Goal: Information Seeking & Learning: Check status

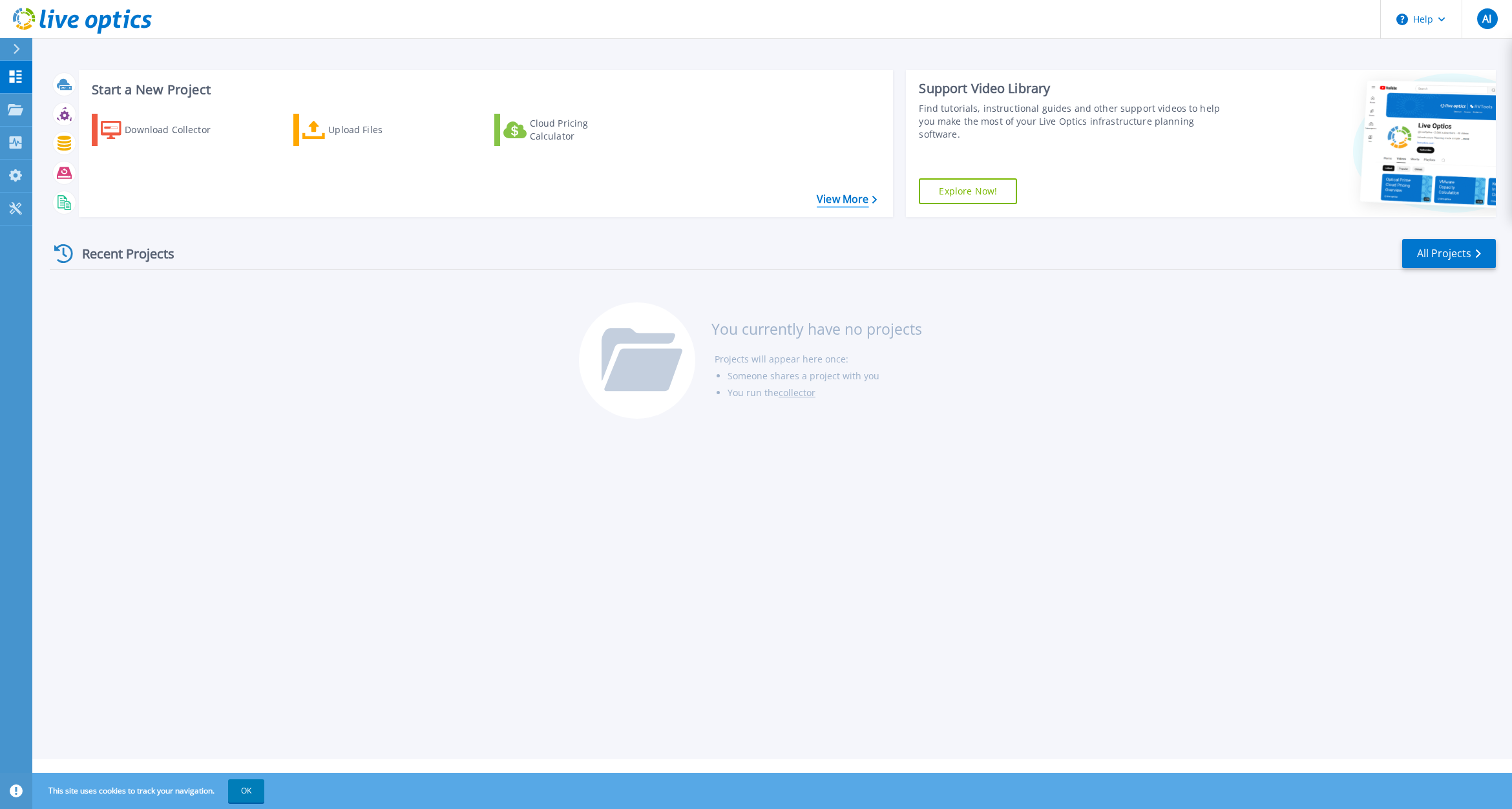
click at [869, 202] on link "View More" at bounding box center [846, 199] width 60 height 12
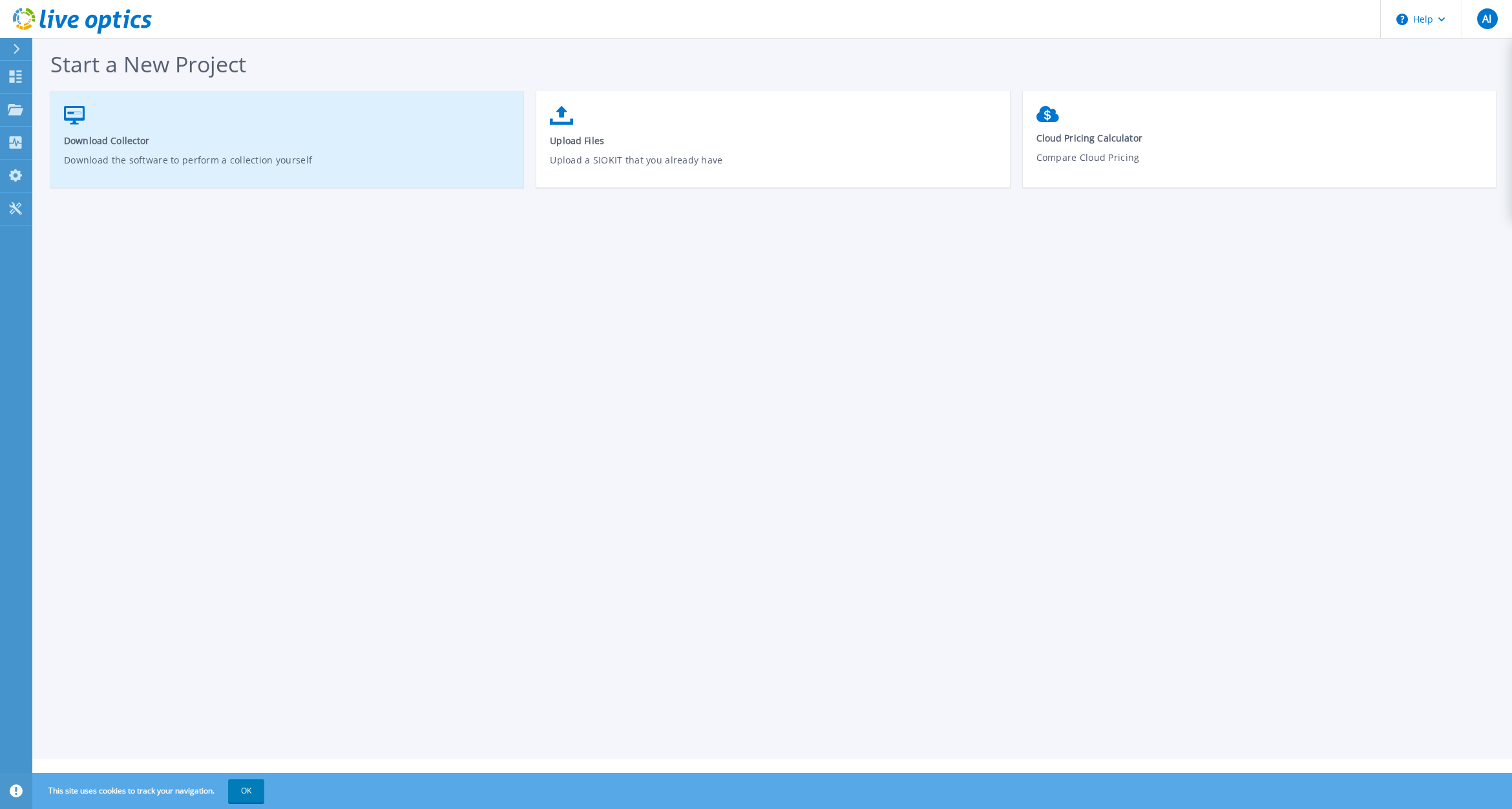
click at [284, 136] on span "Download Collector" at bounding box center [287, 140] width 447 height 12
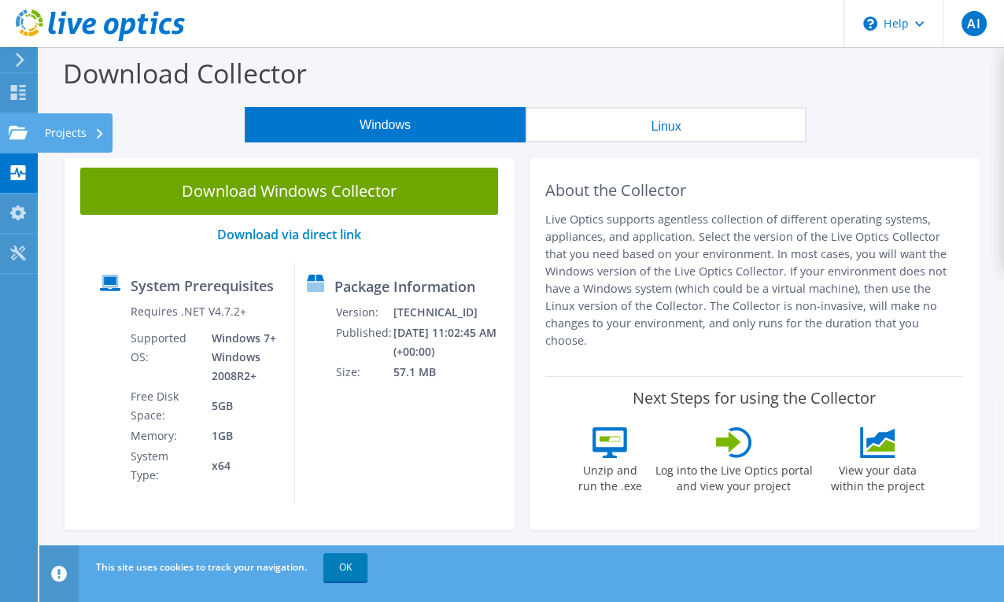
click at [79, 126] on div "Projects" at bounding box center [75, 132] width 76 height 39
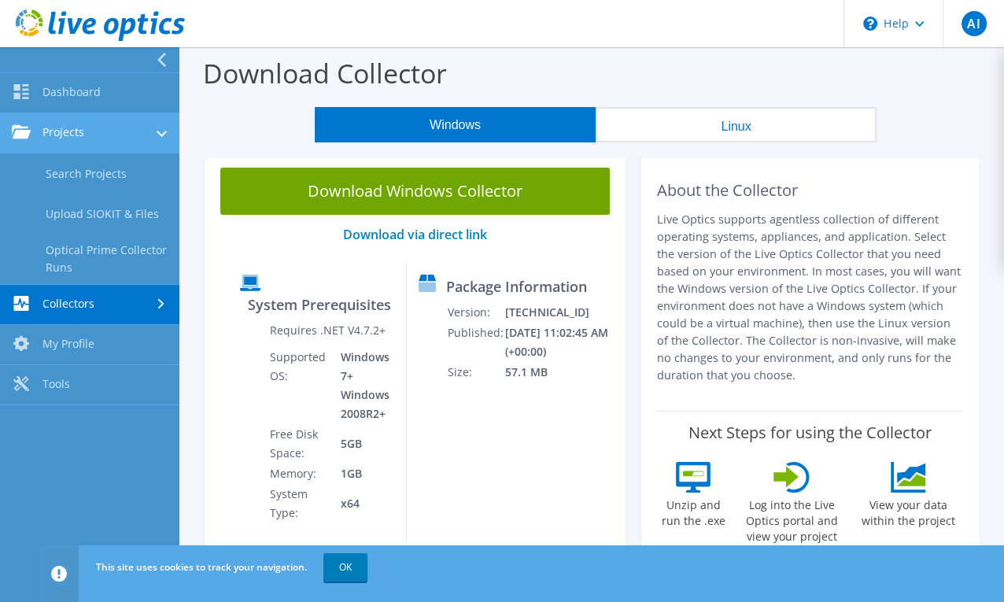
click at [87, 137] on link "Projects" at bounding box center [89, 133] width 179 height 40
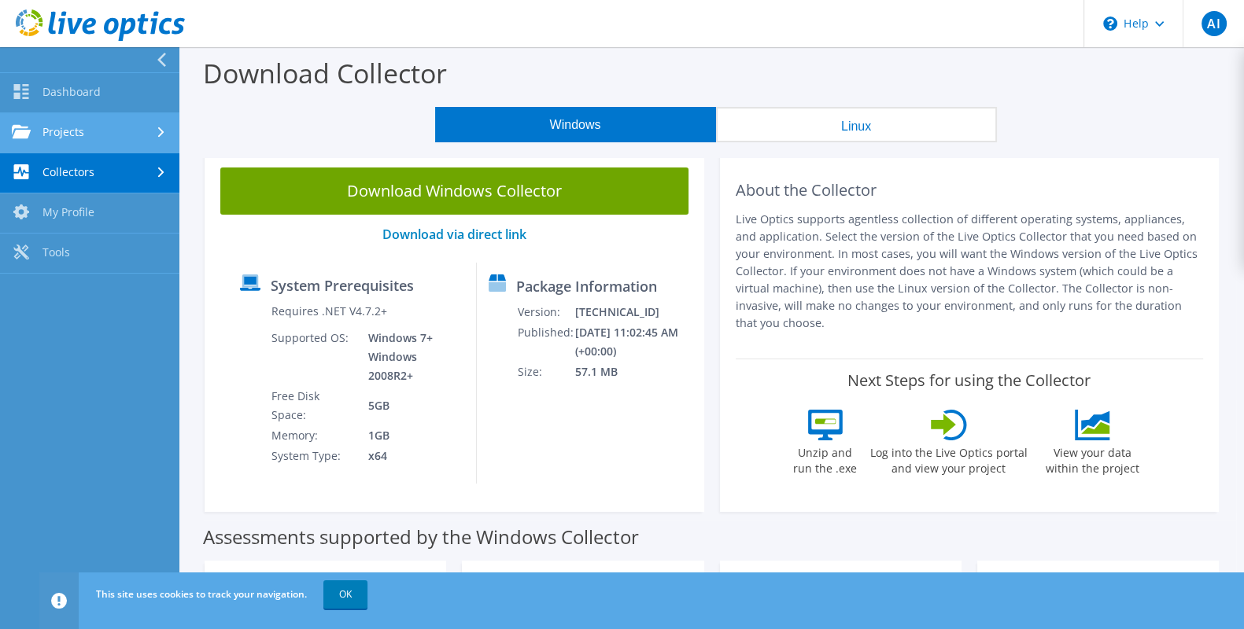
click at [99, 138] on link "Projects" at bounding box center [89, 133] width 179 height 40
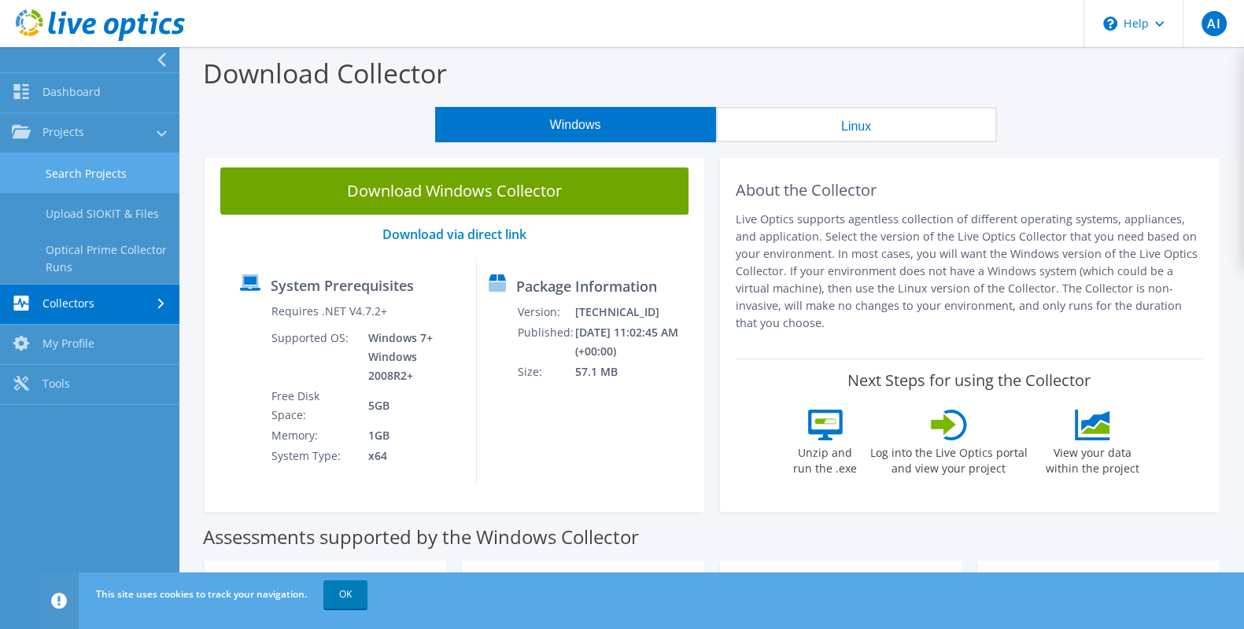
click at [91, 165] on link "Search Projects" at bounding box center [89, 173] width 179 height 40
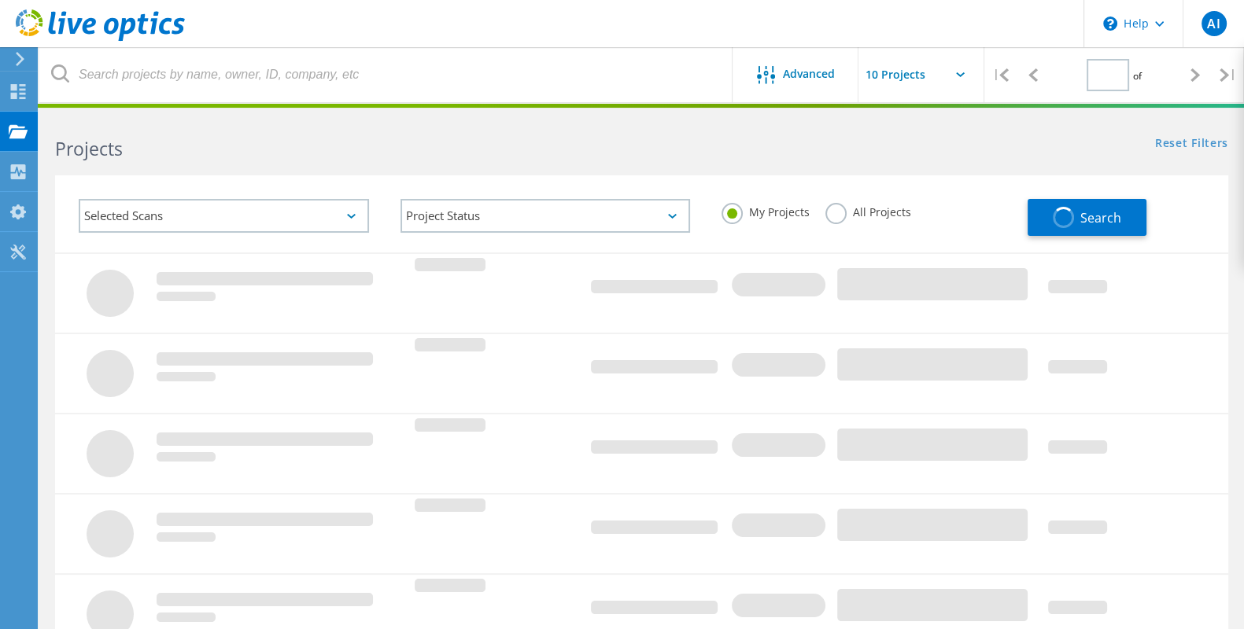
type input "1"
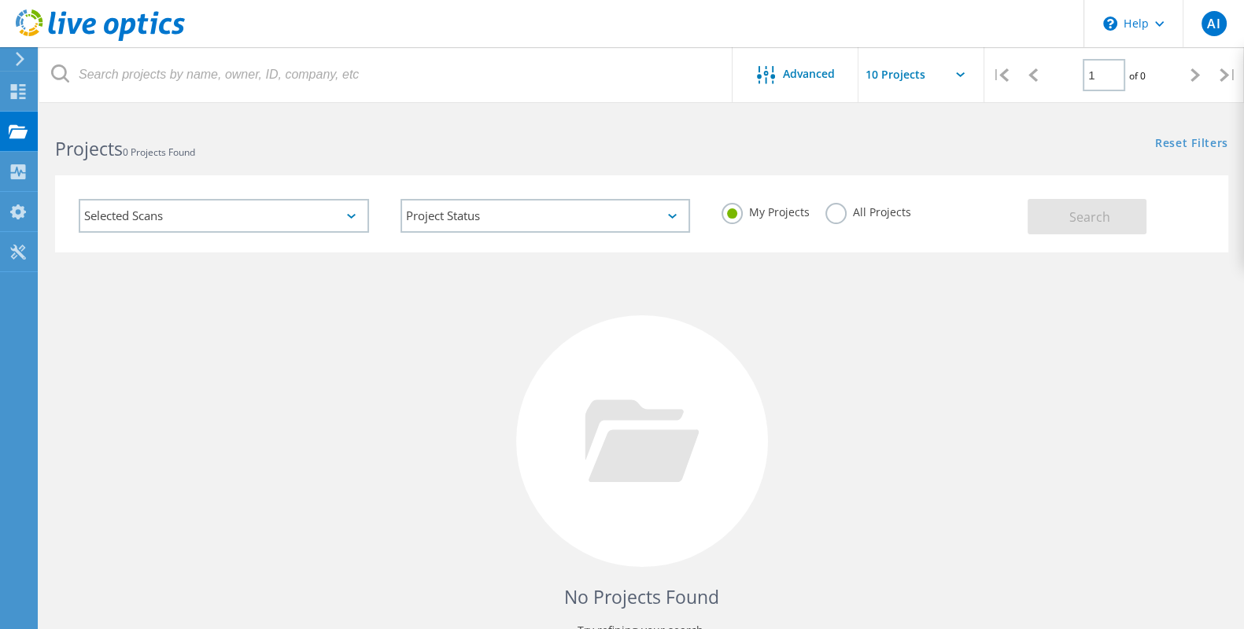
click at [331, 212] on div "Selected Scans" at bounding box center [224, 216] width 290 height 34
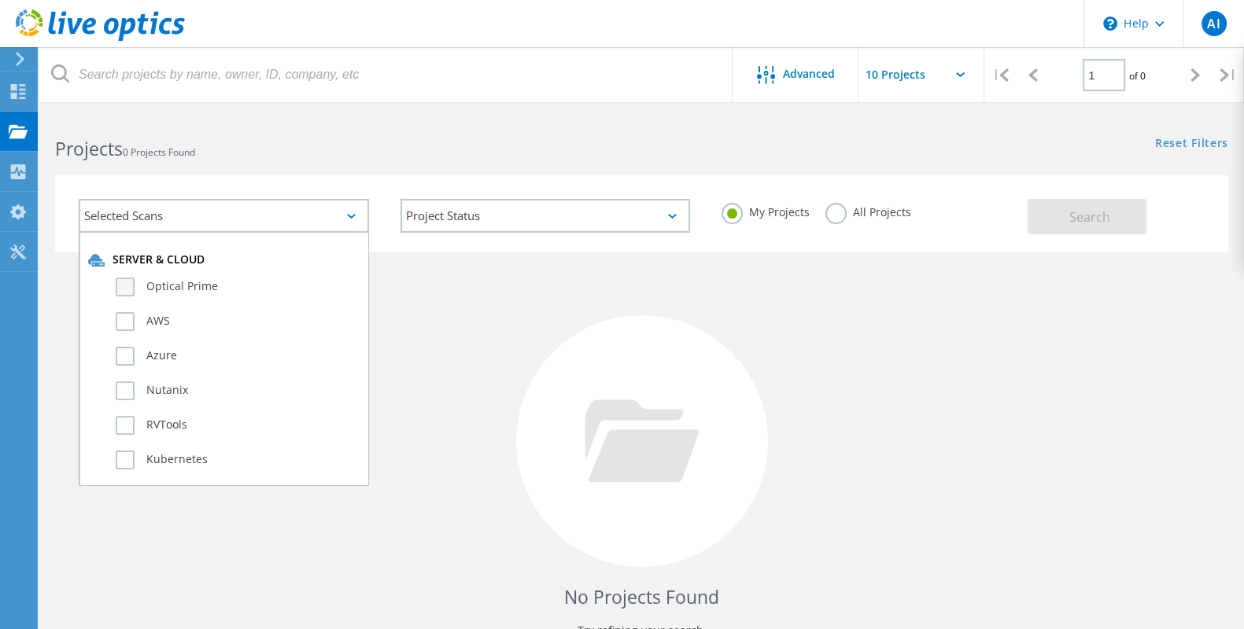
click at [125, 283] on label "Optical Prime" at bounding box center [238, 287] width 244 height 19
click at [0, 0] on input "Optical Prime" at bounding box center [0, 0] width 0 height 0
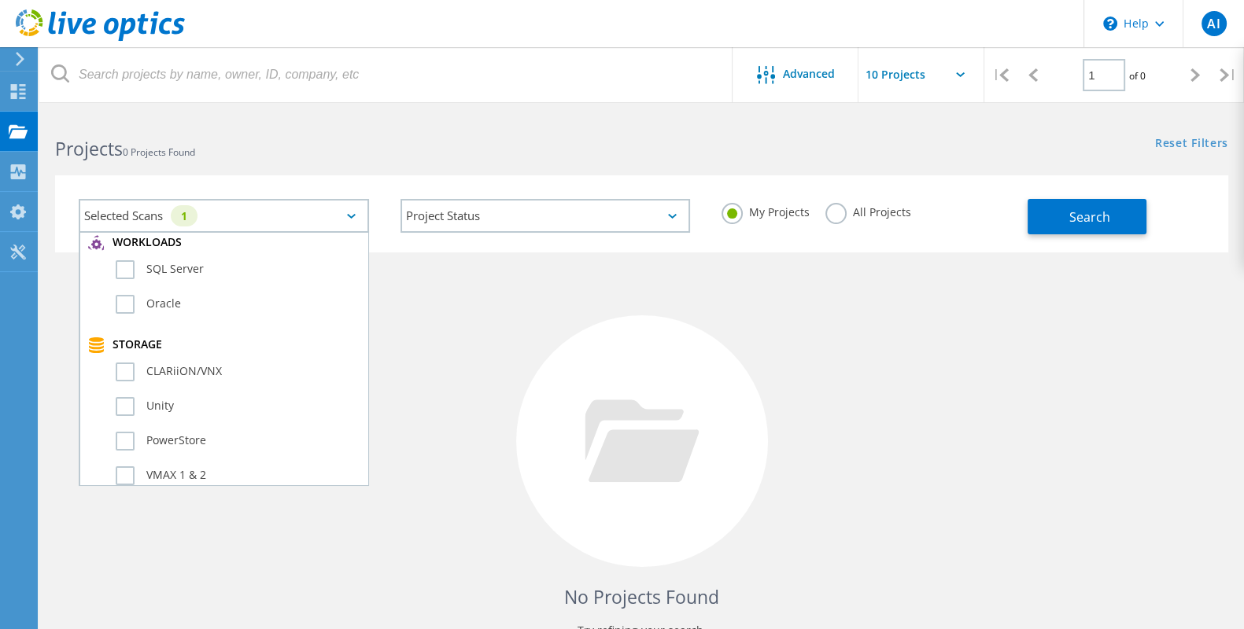
scroll to position [295, 0]
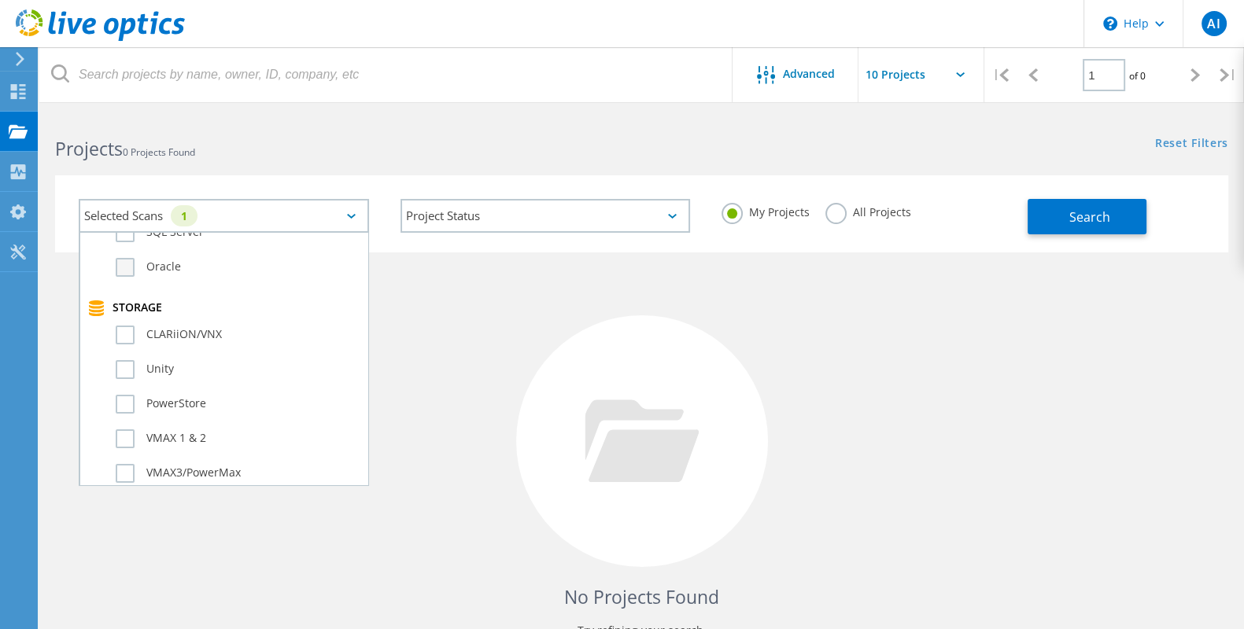
click at [129, 266] on label "Oracle" at bounding box center [238, 267] width 244 height 19
click at [0, 0] on input "Oracle" at bounding box center [0, 0] width 0 height 0
click at [129, 236] on label "SQL Server" at bounding box center [238, 232] width 244 height 19
click at [0, 0] on input "SQL Server" at bounding box center [0, 0] width 0 height 0
click at [126, 360] on label "Unity" at bounding box center [238, 369] width 244 height 19
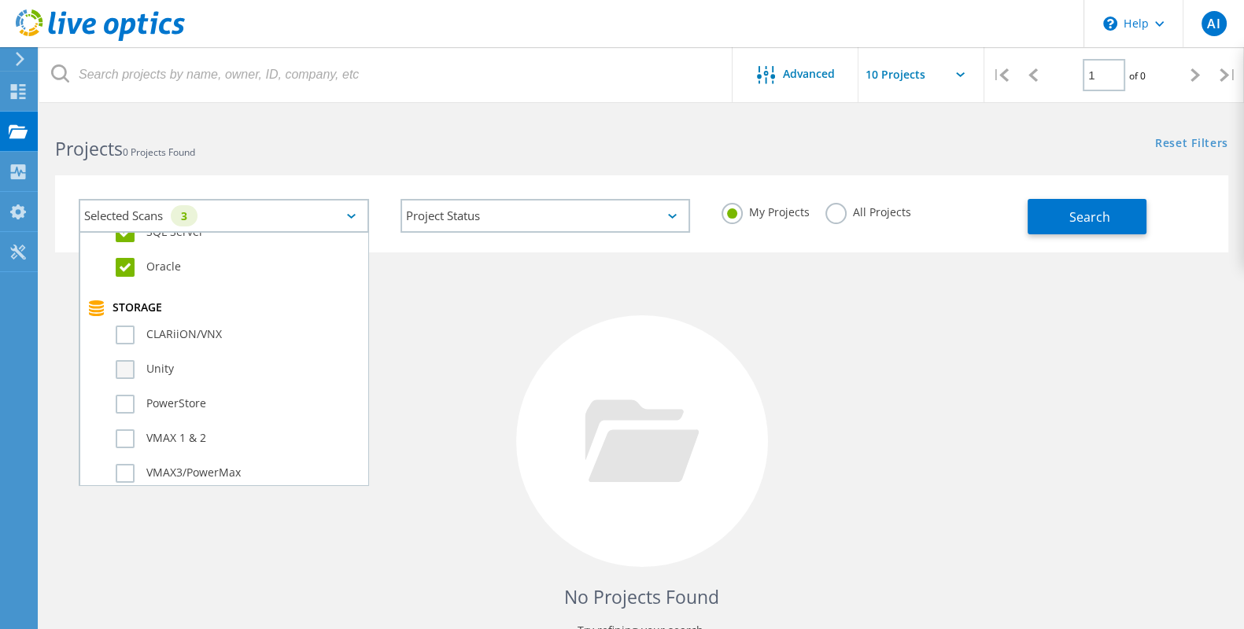
click at [0, 0] on input "Unity" at bounding box center [0, 0] width 0 height 0
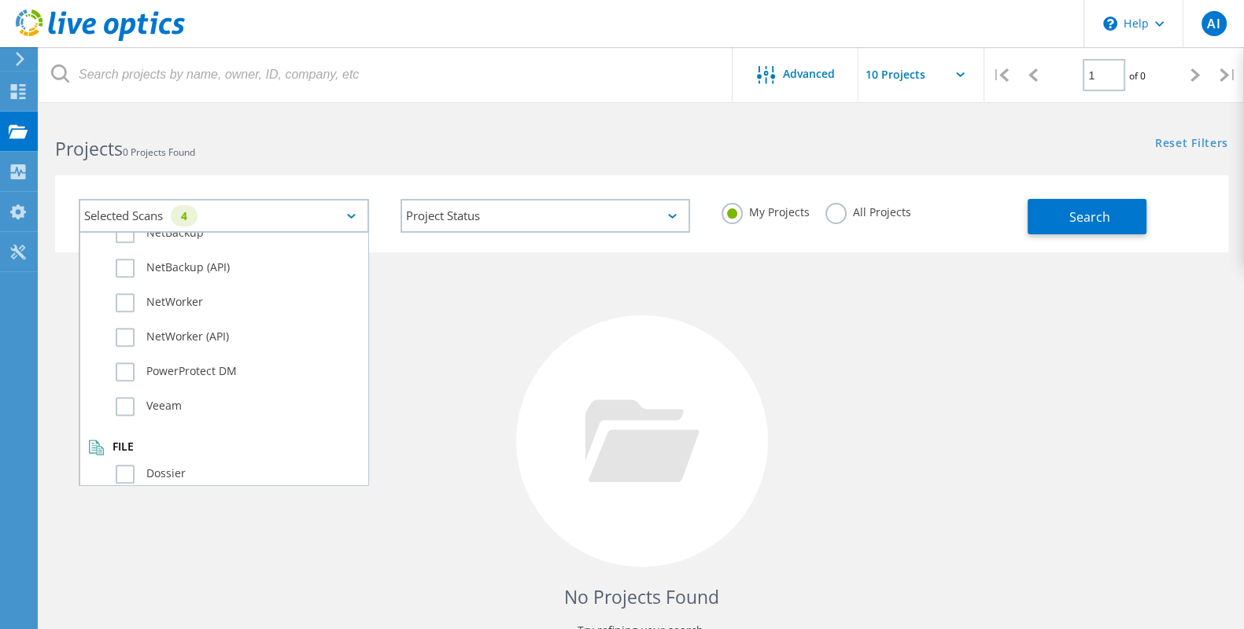
scroll to position [1088, 0]
click at [126, 464] on label "Dossier" at bounding box center [238, 473] width 244 height 19
click at [0, 0] on input "Dossier" at bounding box center [0, 0] width 0 height 0
click at [468, 300] on div "No Projects Found Try refining your search." at bounding box center [641, 456] width 1173 height 407
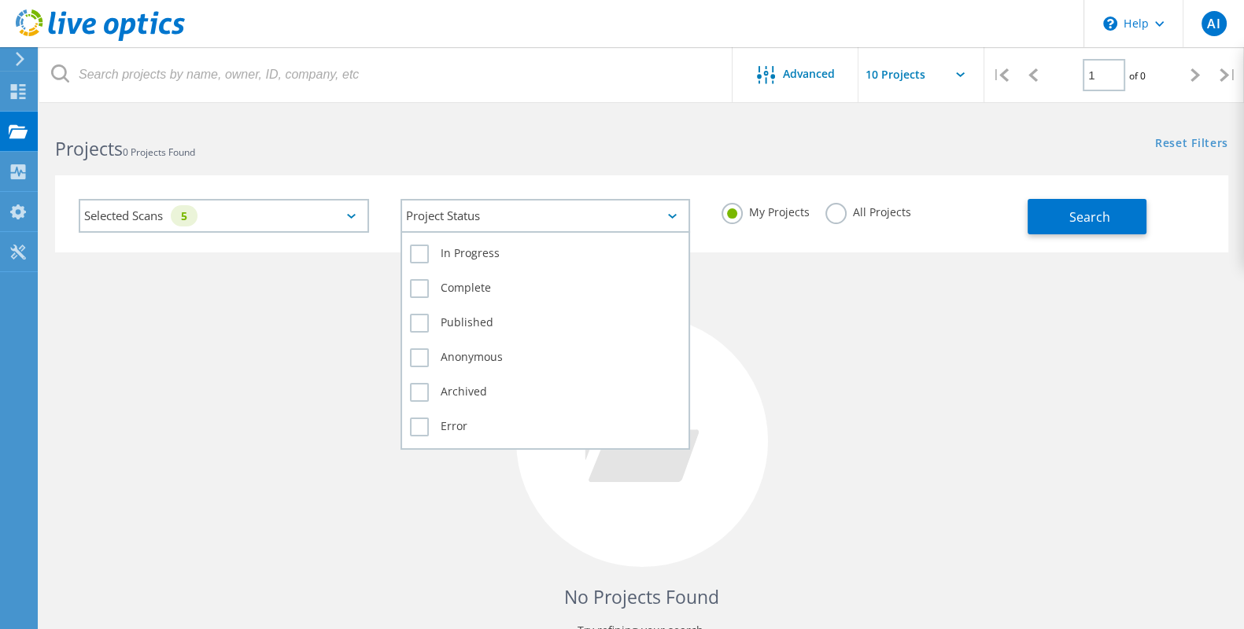
click at [570, 217] on div "Project Status" at bounding box center [545, 216] width 290 height 34
click at [516, 252] on label "In Progress" at bounding box center [545, 254] width 271 height 19
click at [0, 0] on input "In Progress" at bounding box center [0, 0] width 0 height 0
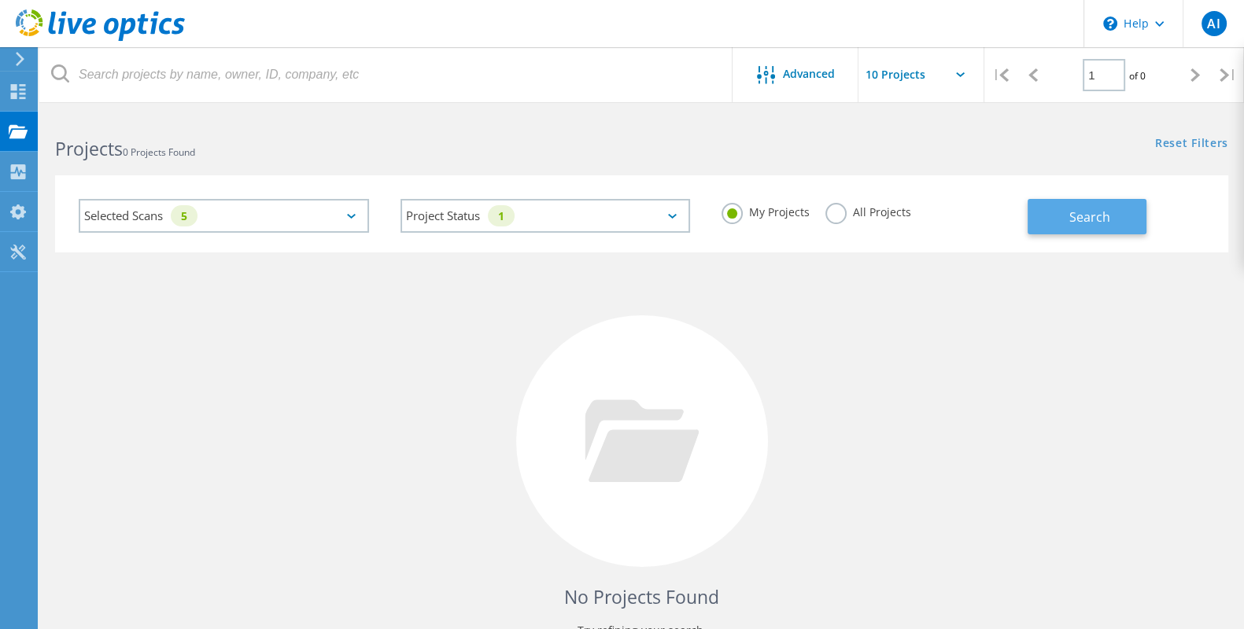
click at [1105, 212] on span "Search" at bounding box center [1089, 216] width 41 height 17
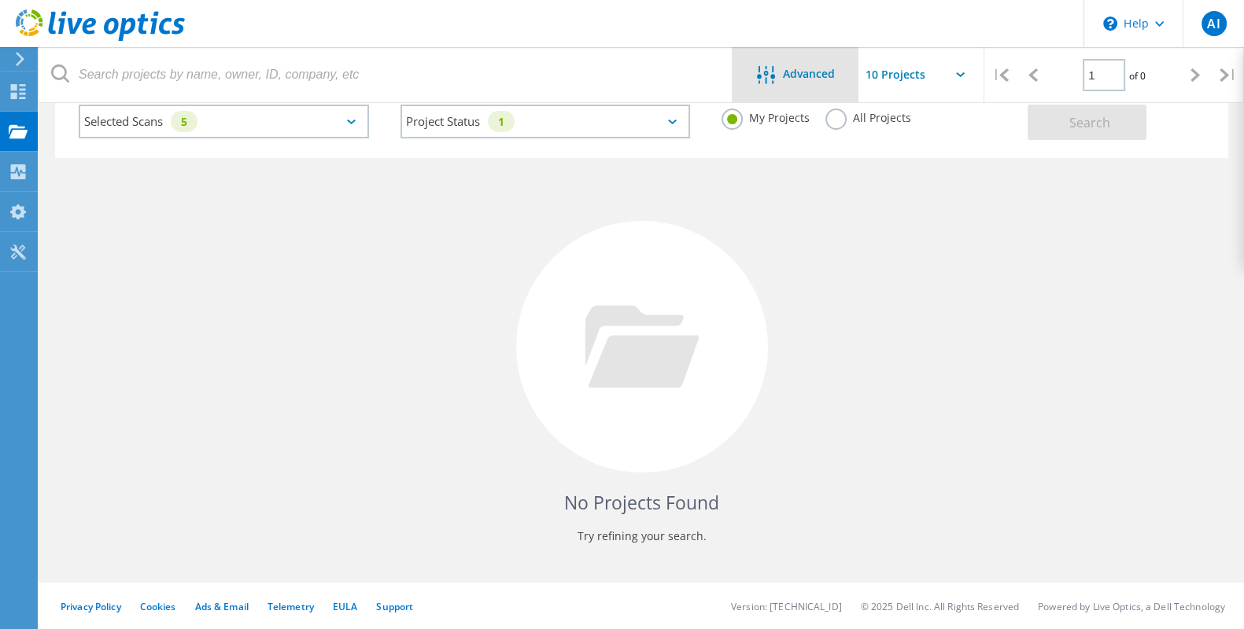
click at [784, 79] on span "Advanced" at bounding box center [809, 73] width 52 height 11
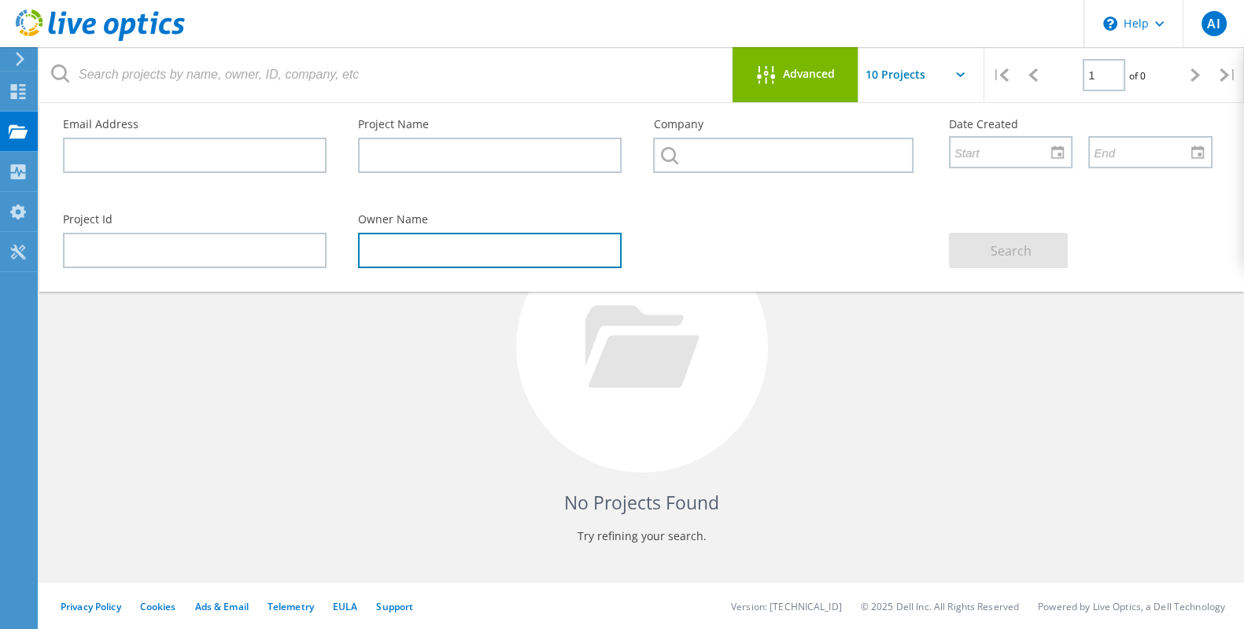
click at [375, 245] on input "text" at bounding box center [490, 250] width 264 height 35
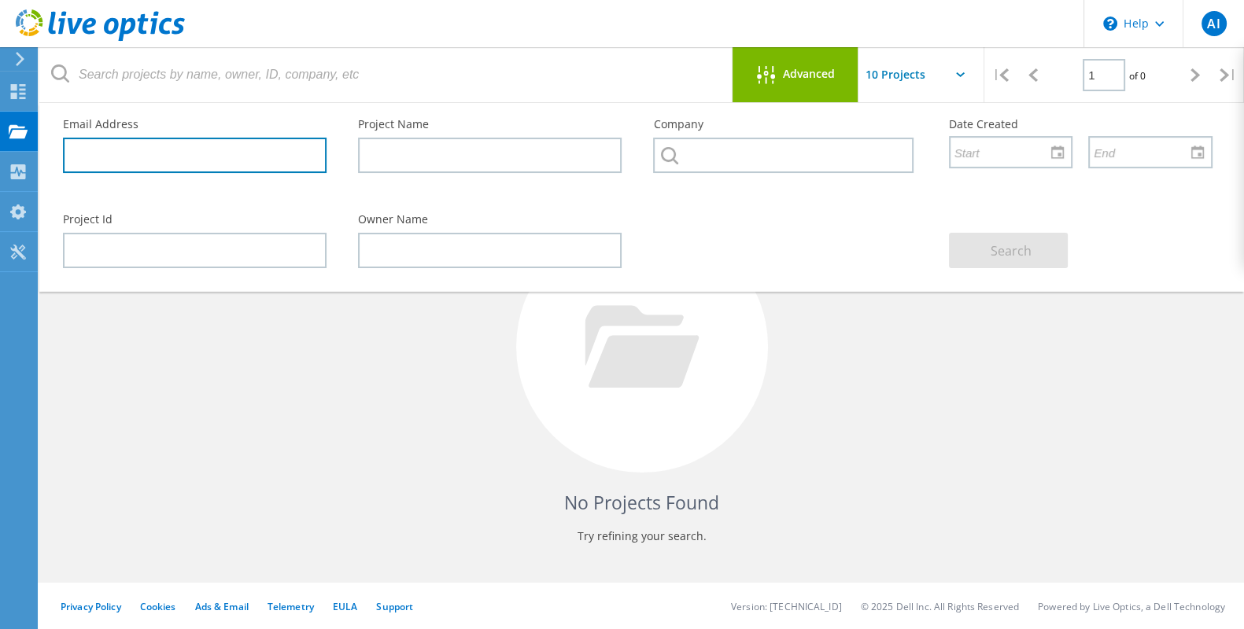
click at [94, 158] on input "text" at bounding box center [195, 155] width 264 height 35
paste input "[EMAIL_ADDRESS][DOMAIN_NAME]"
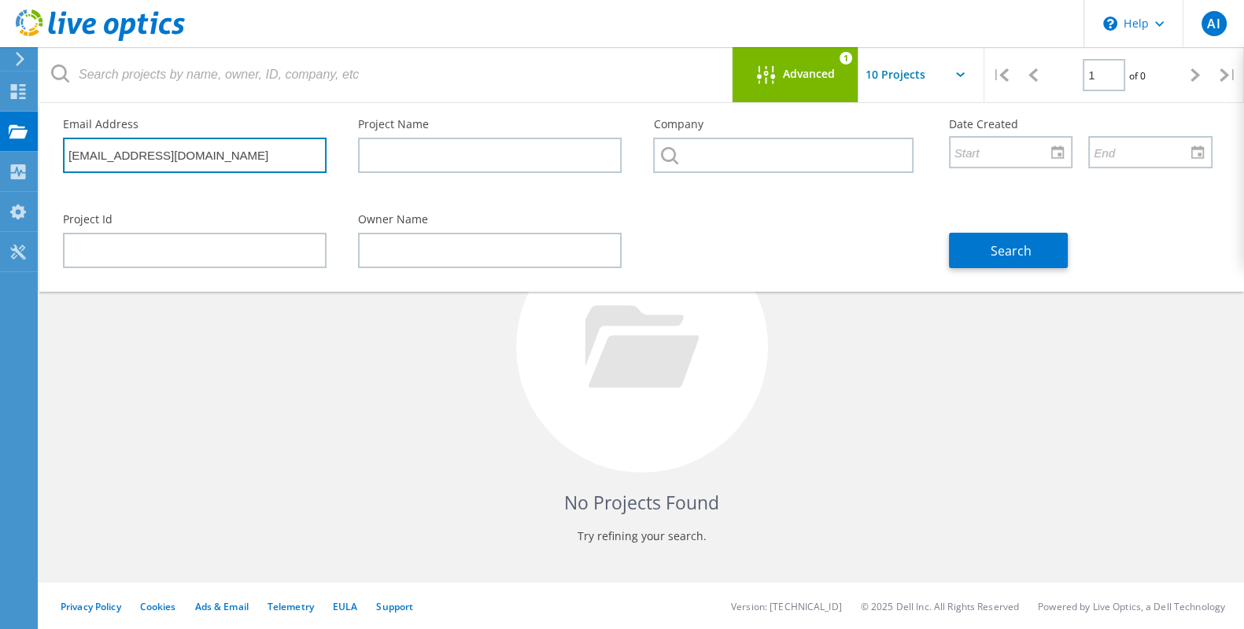
type input "[EMAIL_ADDRESS][DOMAIN_NAME]"
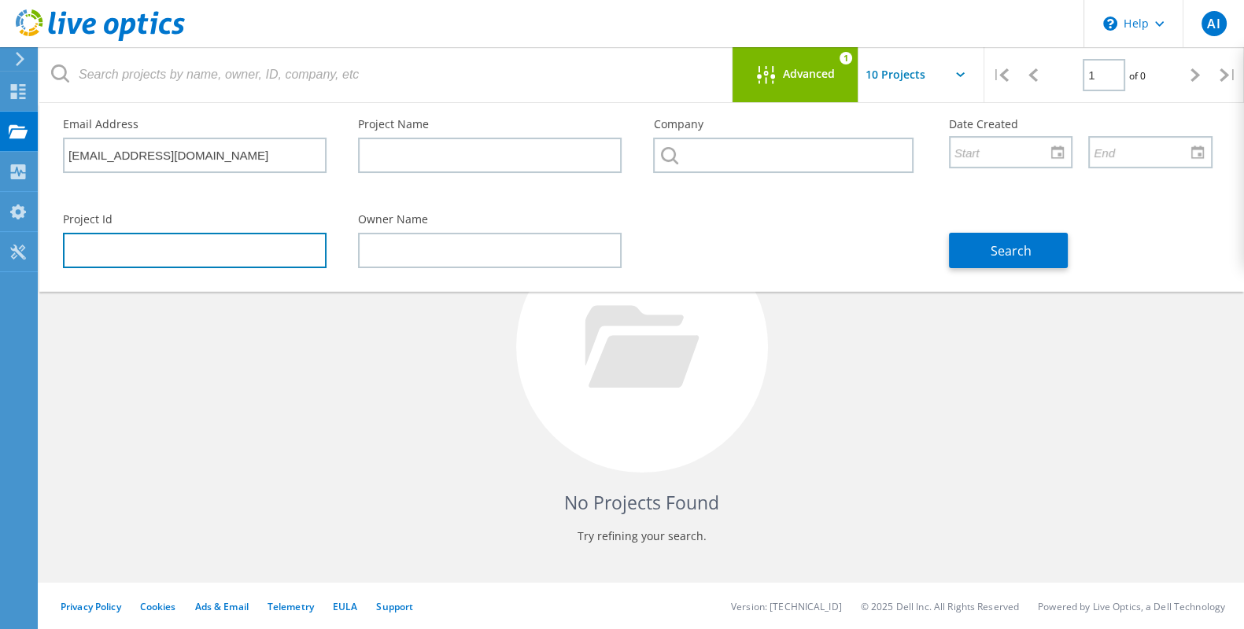
click at [213, 252] on input "text" at bounding box center [195, 250] width 264 height 35
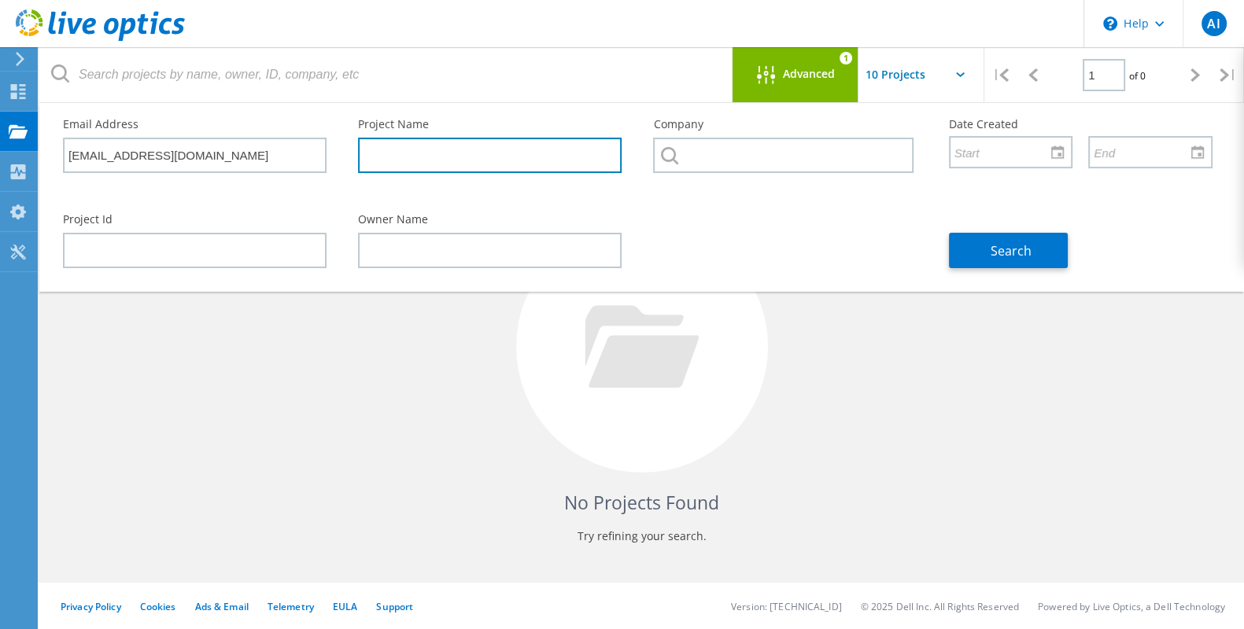
click at [379, 146] on input "text" at bounding box center [490, 155] width 264 height 35
type input "S"
type input "Infrastructure"
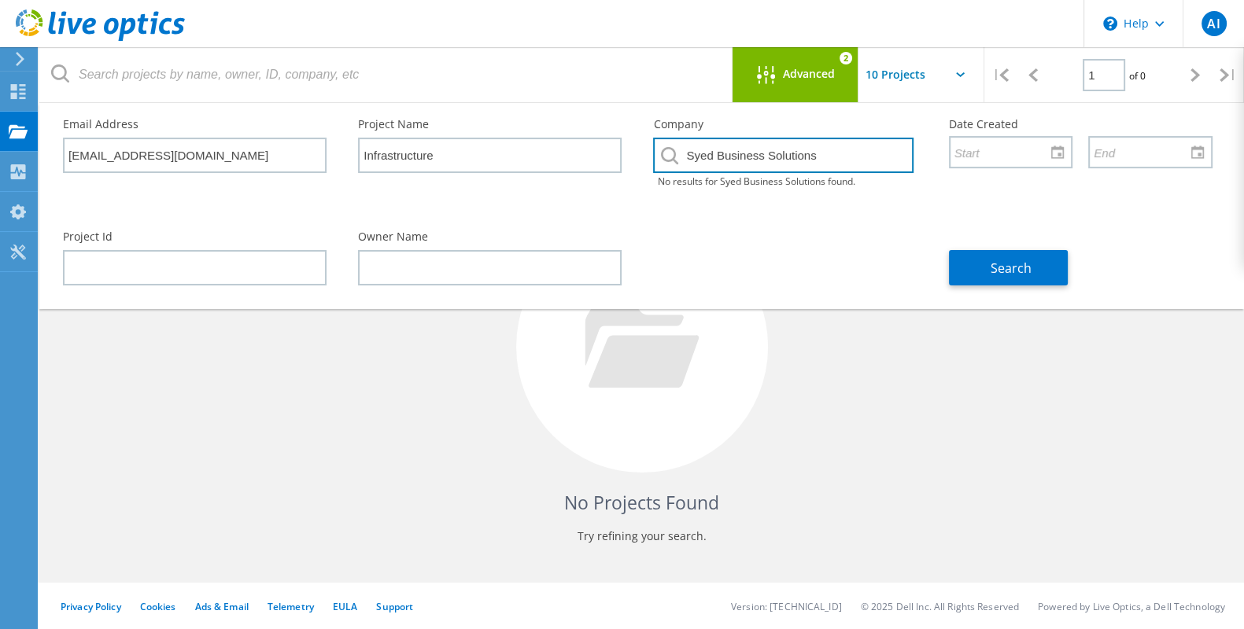
type input "Syed Business Solutions"
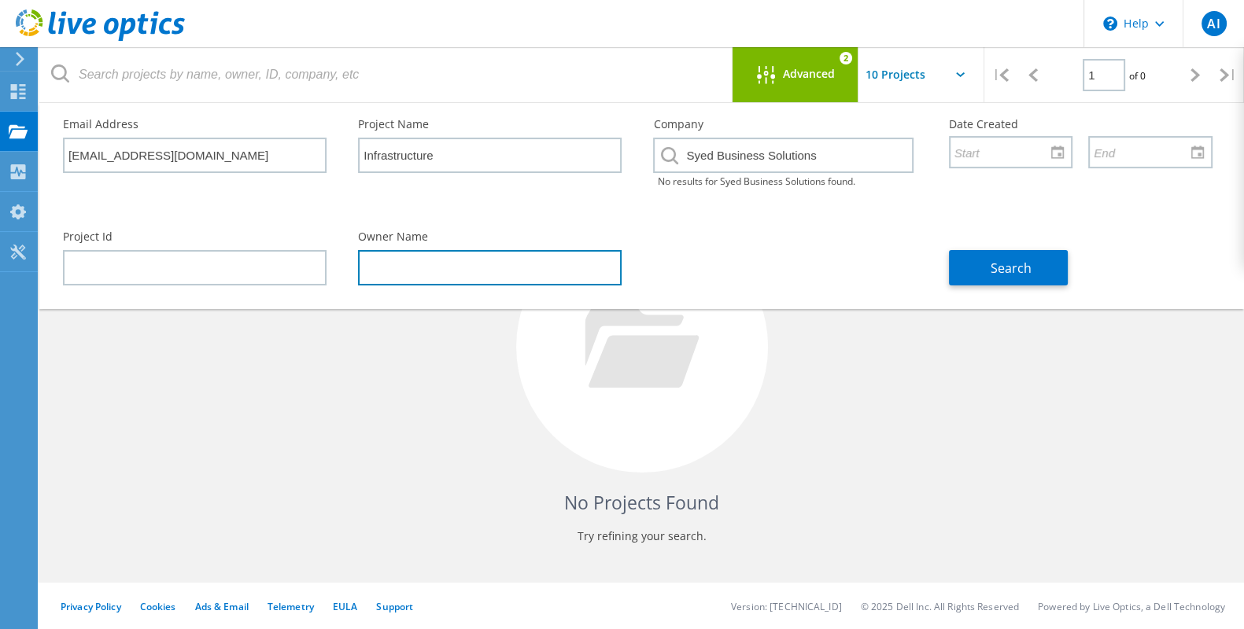
click at [377, 263] on input "text" at bounding box center [490, 267] width 264 height 35
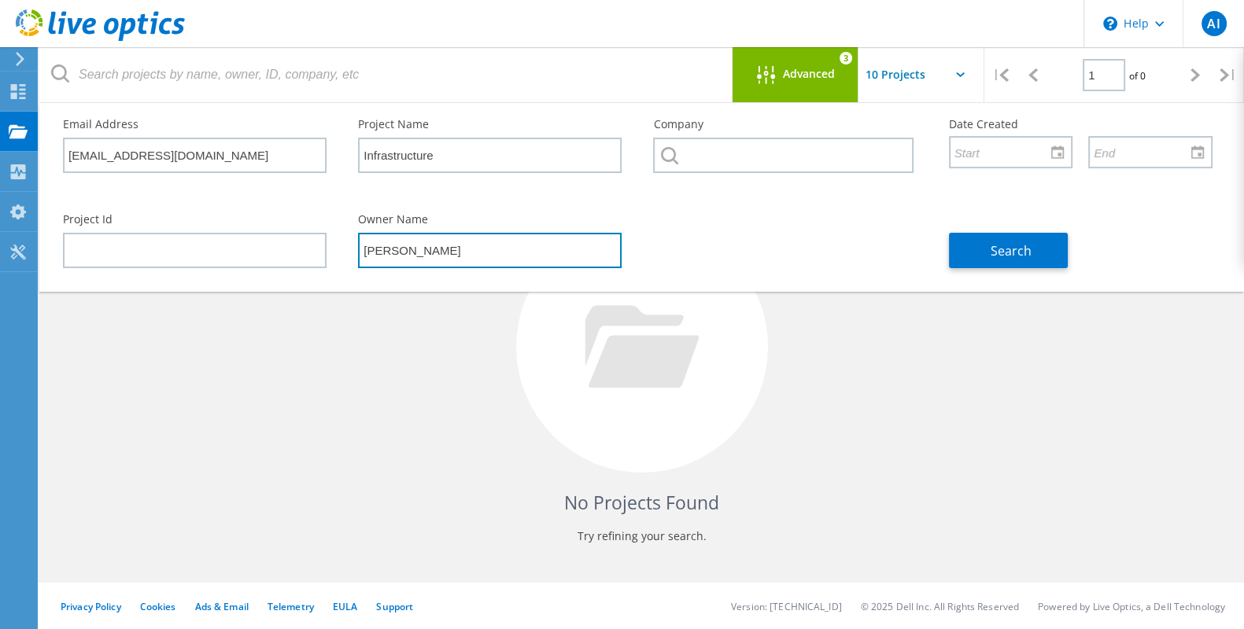
type input "[PERSON_NAME]"
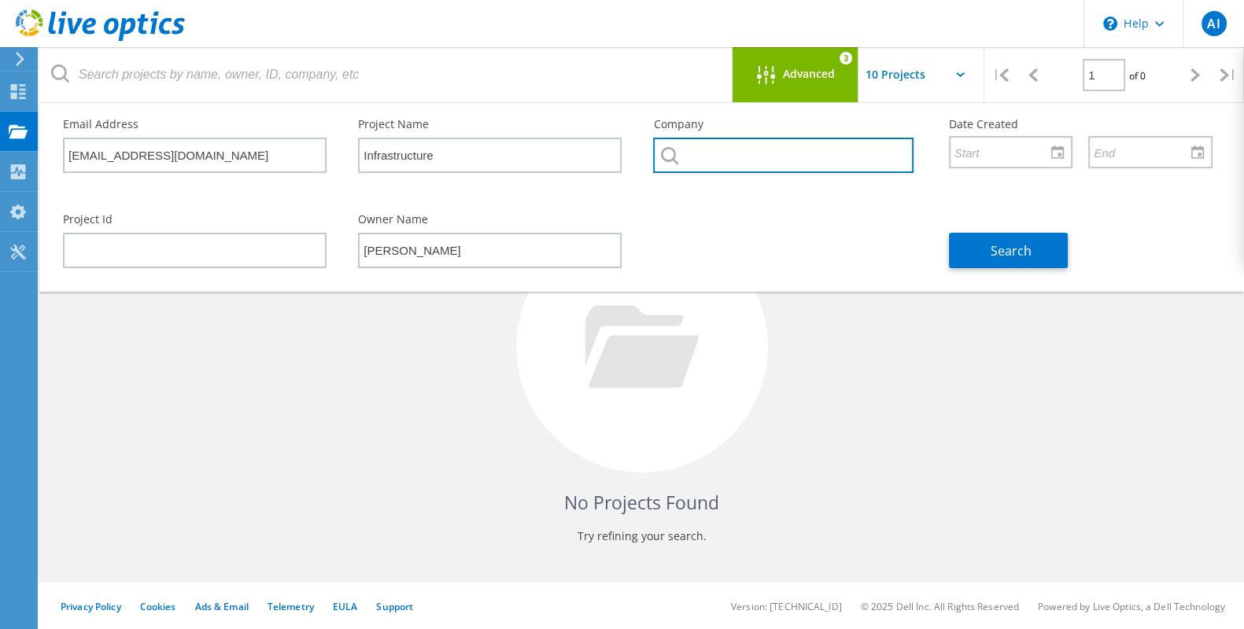
click at [715, 153] on input "text" at bounding box center [783, 155] width 260 height 35
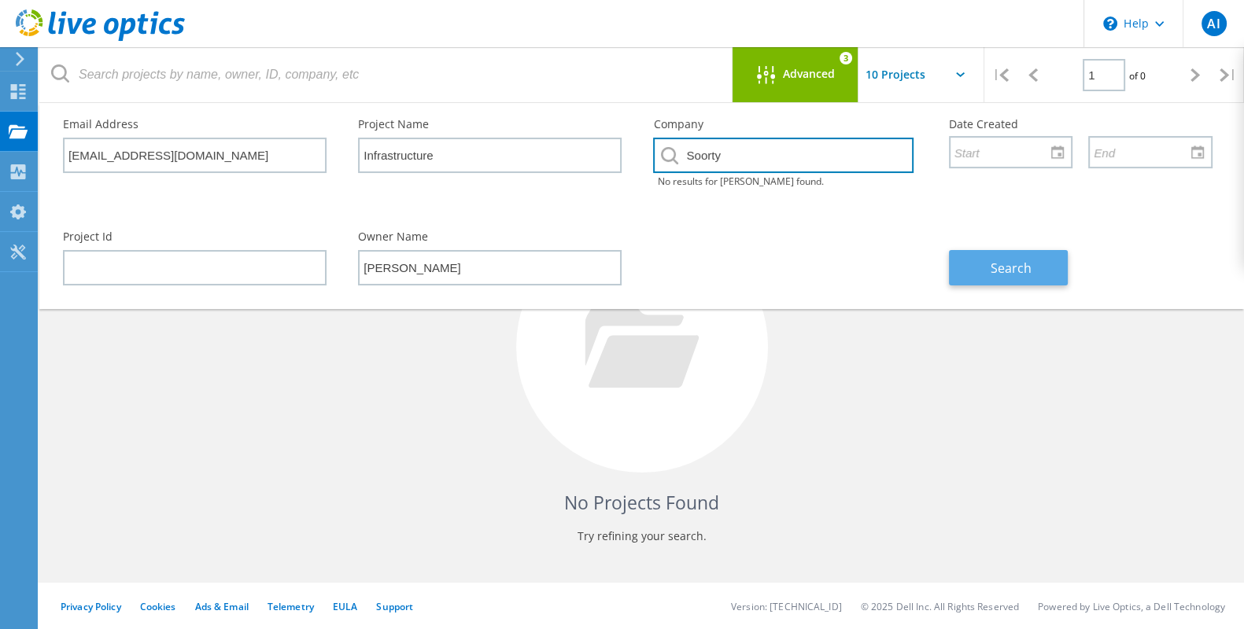
type input "Soorty"
click at [1002, 271] on span "Search" at bounding box center [1011, 268] width 41 height 17
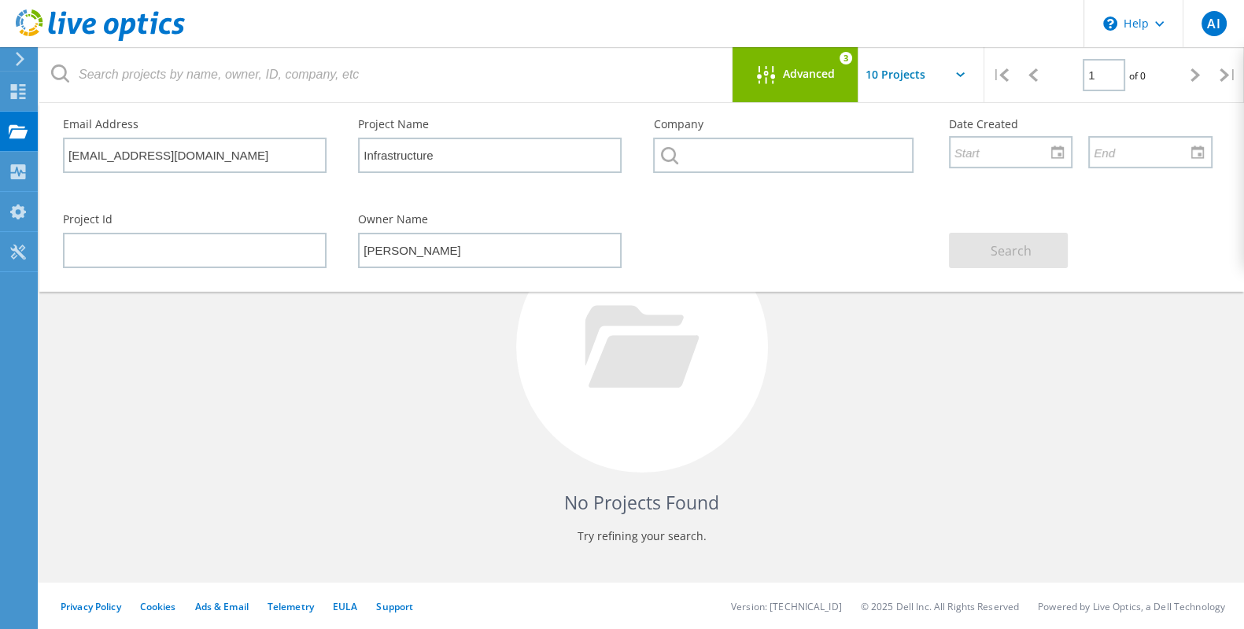
click at [798, 71] on span "Advanced" at bounding box center [809, 73] width 52 height 11
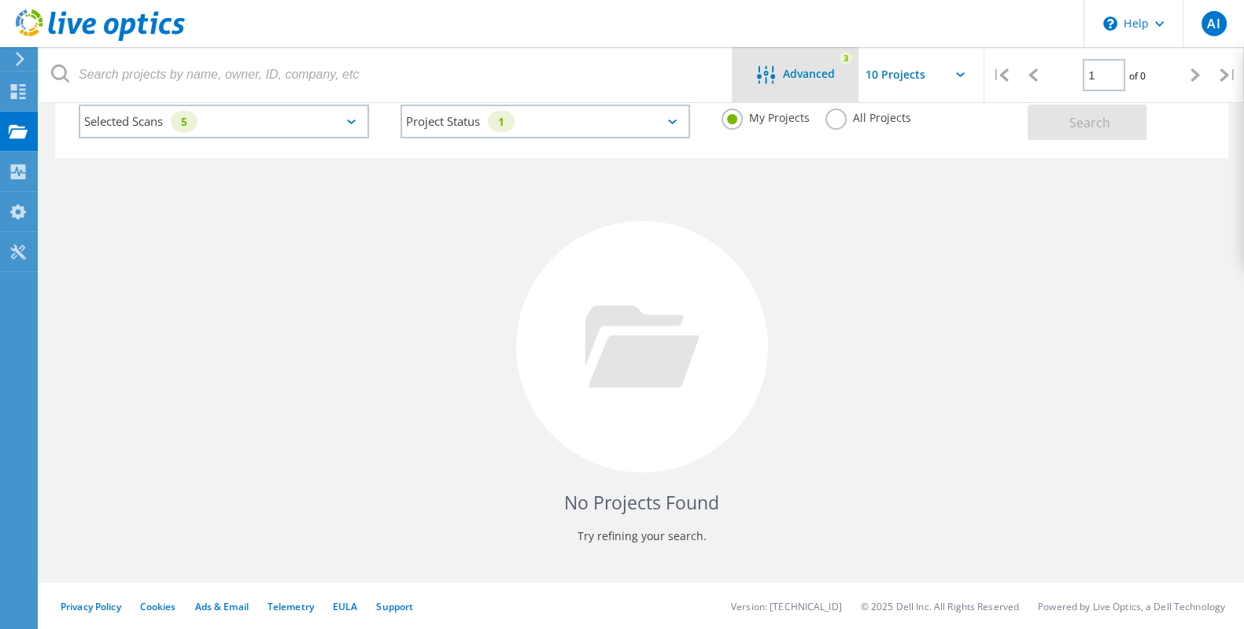
click at [830, 83] on div "Advanced" at bounding box center [795, 76] width 126 height 20
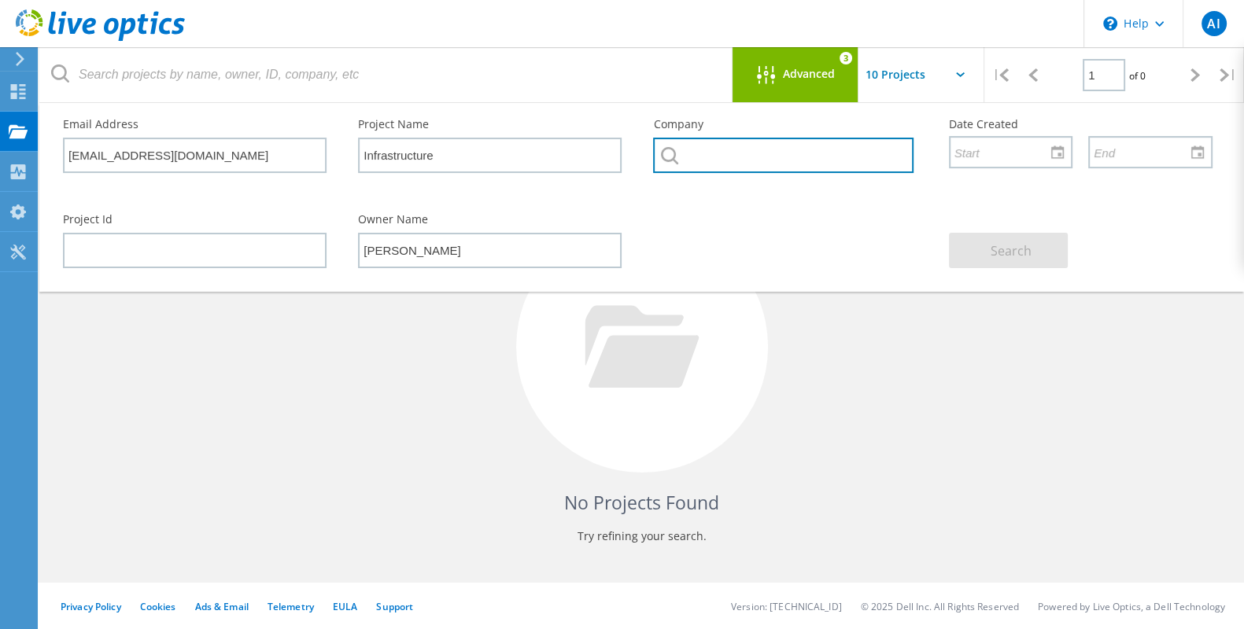
click at [679, 155] on input "text" at bounding box center [783, 155] width 260 height 35
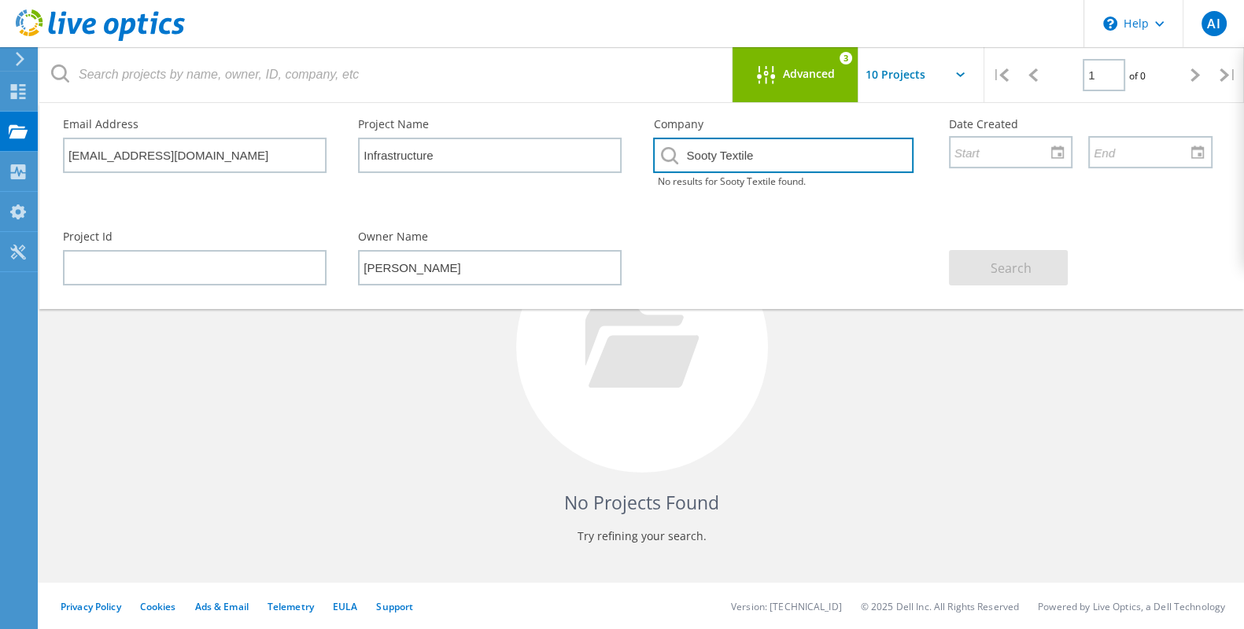
type input "Sooty Textile"
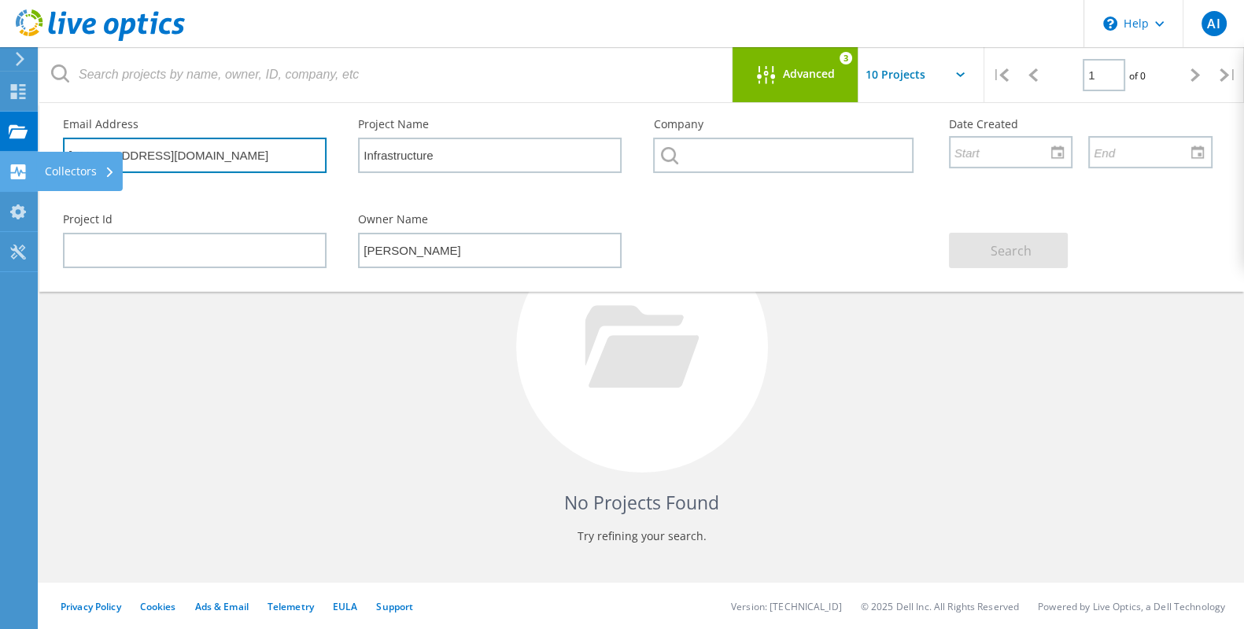
drag, startPoint x: 224, startPoint y: 157, endPoint x: 0, endPoint y: 154, distance: 224.3
click at [0, 154] on div "\n Help Explore Helpful Articles Contact Support AI End User [PERSON_NAME] [PER…" at bounding box center [622, 325] width 1244 height 611
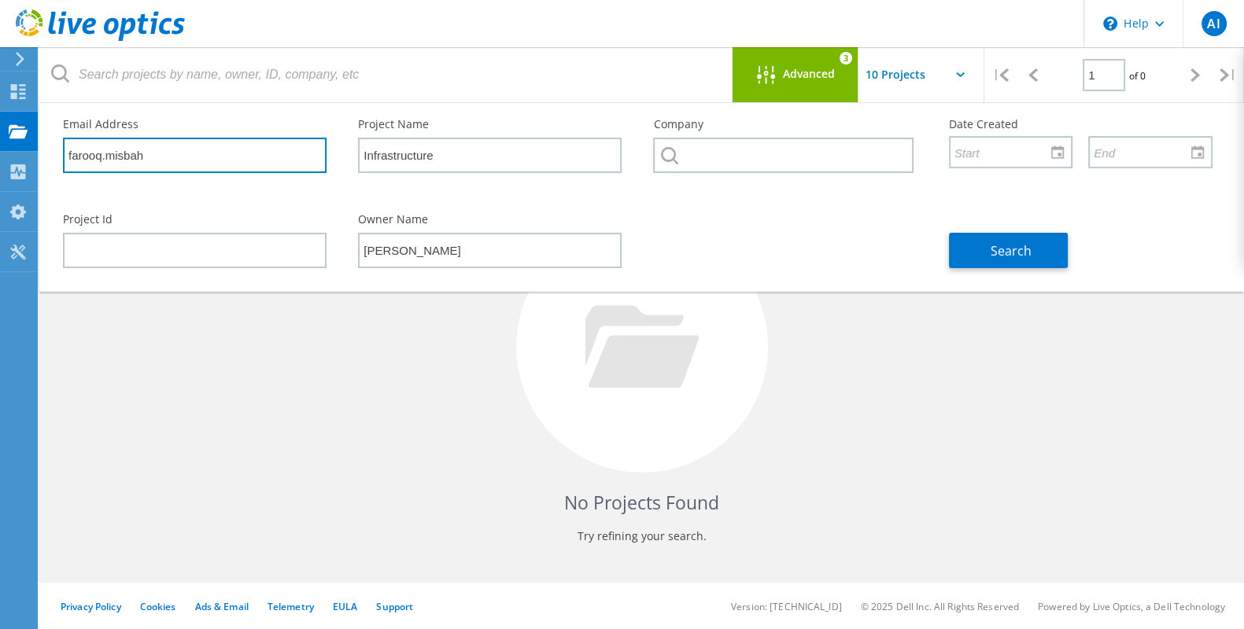
type input "farooq.misbah"
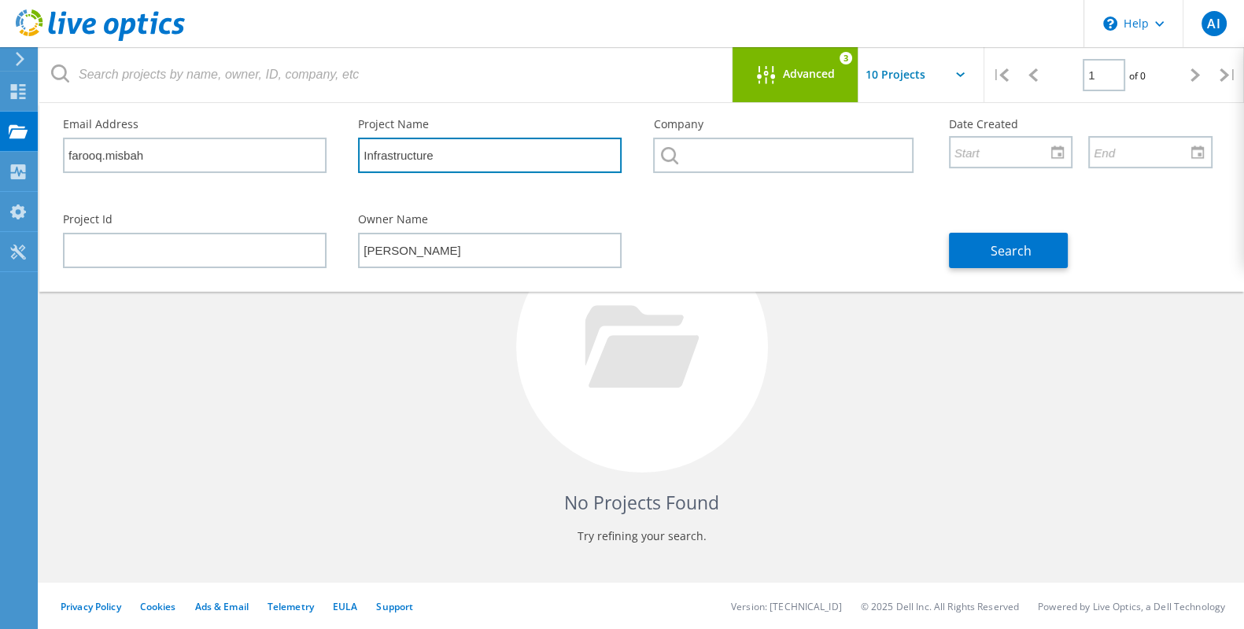
drag, startPoint x: 447, startPoint y: 146, endPoint x: 312, endPoint y: 147, distance: 135.3
click at [312, 147] on div "Email Address farooq.misbah Project Name Infrastructure Company Date Created" at bounding box center [637, 150] width 1181 height 95
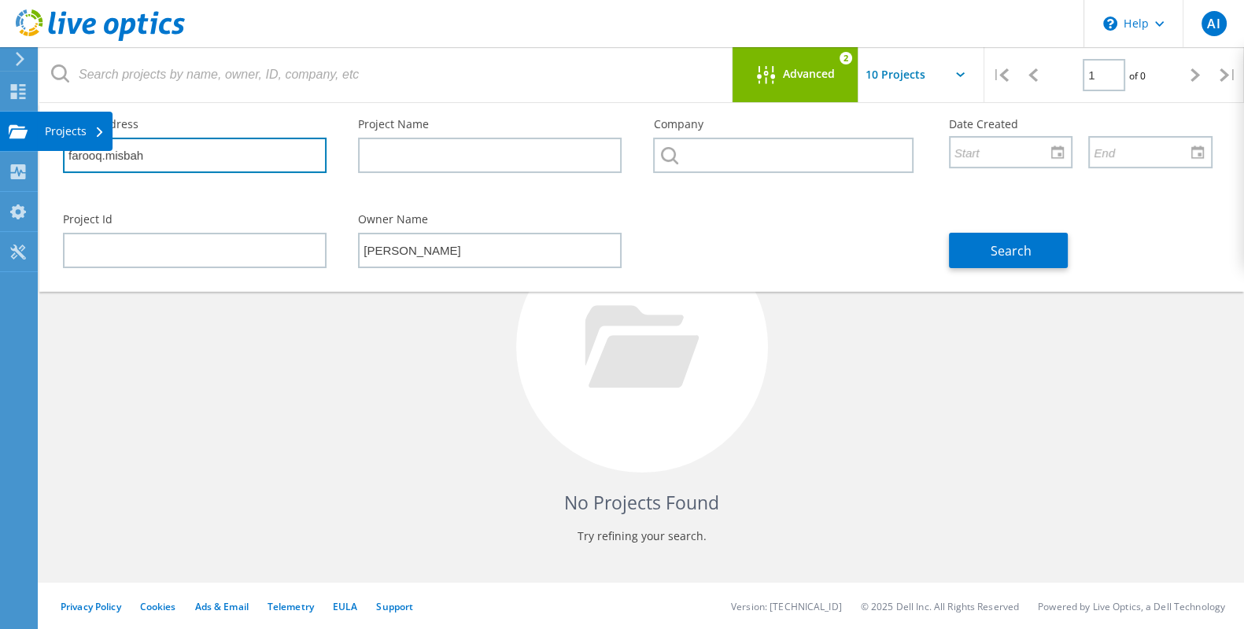
drag, startPoint x: 244, startPoint y: 149, endPoint x: 0, endPoint y: 142, distance: 244.0
click at [0, 142] on div "\n Help Explore Helpful Articles Contact Support AI End User [PERSON_NAME] [PER…" at bounding box center [622, 325] width 1244 height 611
drag, startPoint x: 181, startPoint y: 151, endPoint x: 29, endPoint y: 144, distance: 152.0
click at [29, 144] on div "\n Help Explore Helpful Articles Contact Support AI End User [PERSON_NAME] [PER…" at bounding box center [622, 325] width 1244 height 611
type input "f"
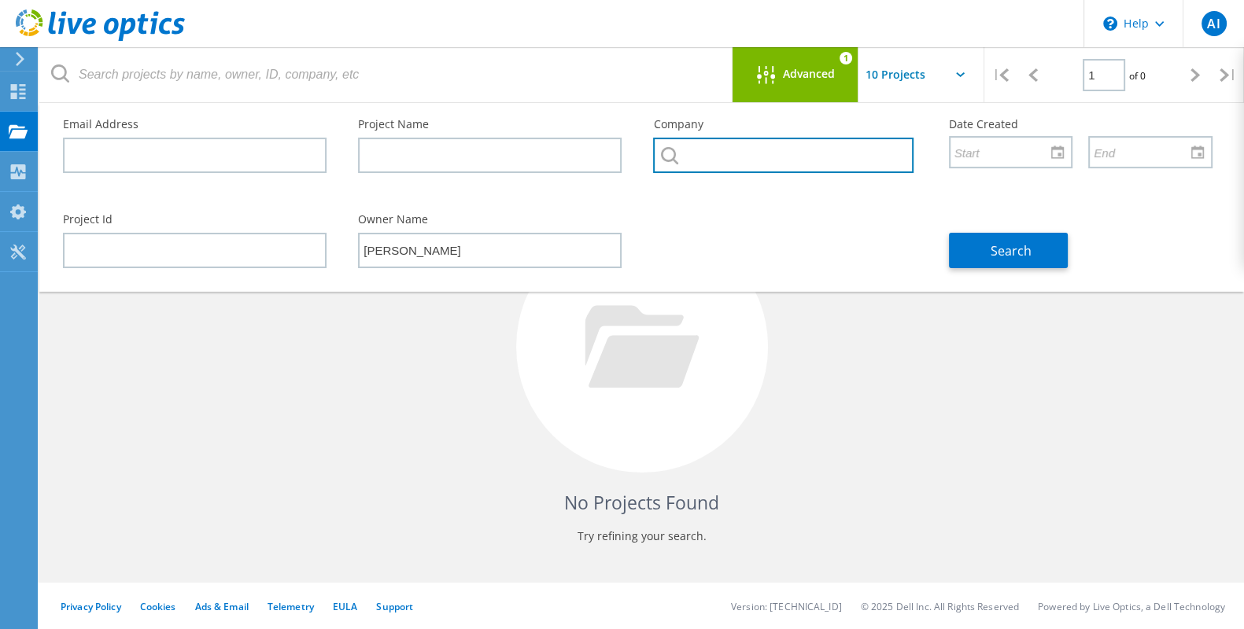
click at [729, 157] on input "text" at bounding box center [783, 155] width 260 height 35
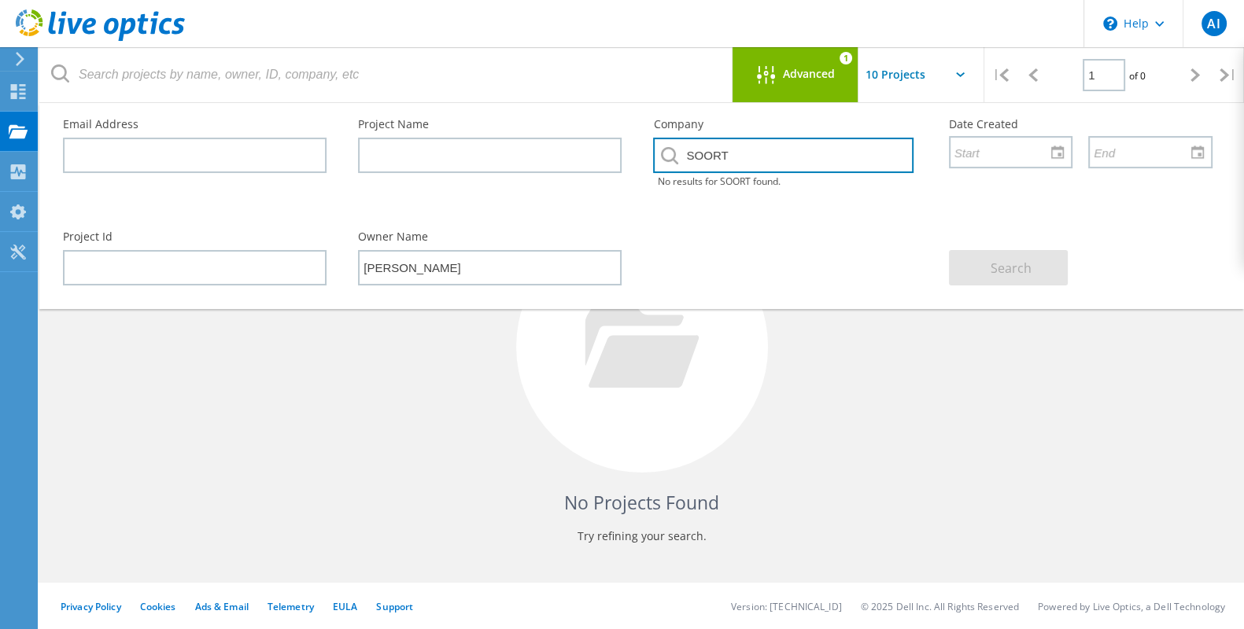
type input "SOORT"
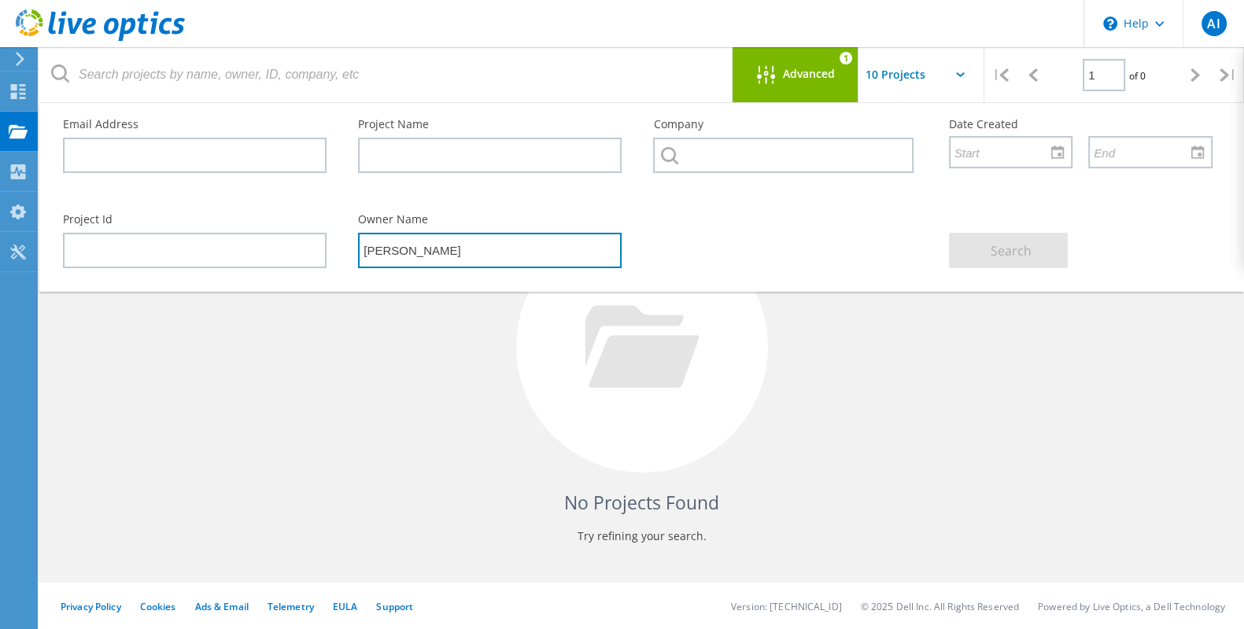
drag, startPoint x: 448, startPoint y: 279, endPoint x: 268, endPoint y: 270, distance: 180.4
click at [268, 270] on div "Project Id Owner Name [PERSON_NAME] Search" at bounding box center [637, 241] width 1181 height 86
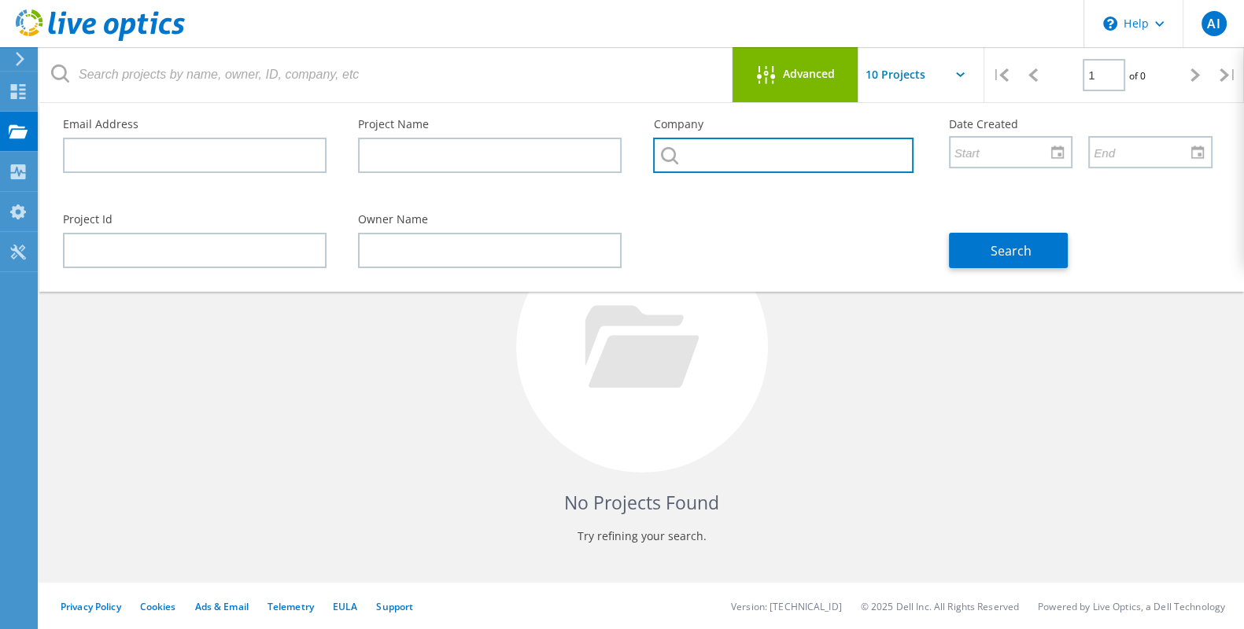
click at [705, 162] on input "text" at bounding box center [783, 155] width 260 height 35
type input "Soorty"
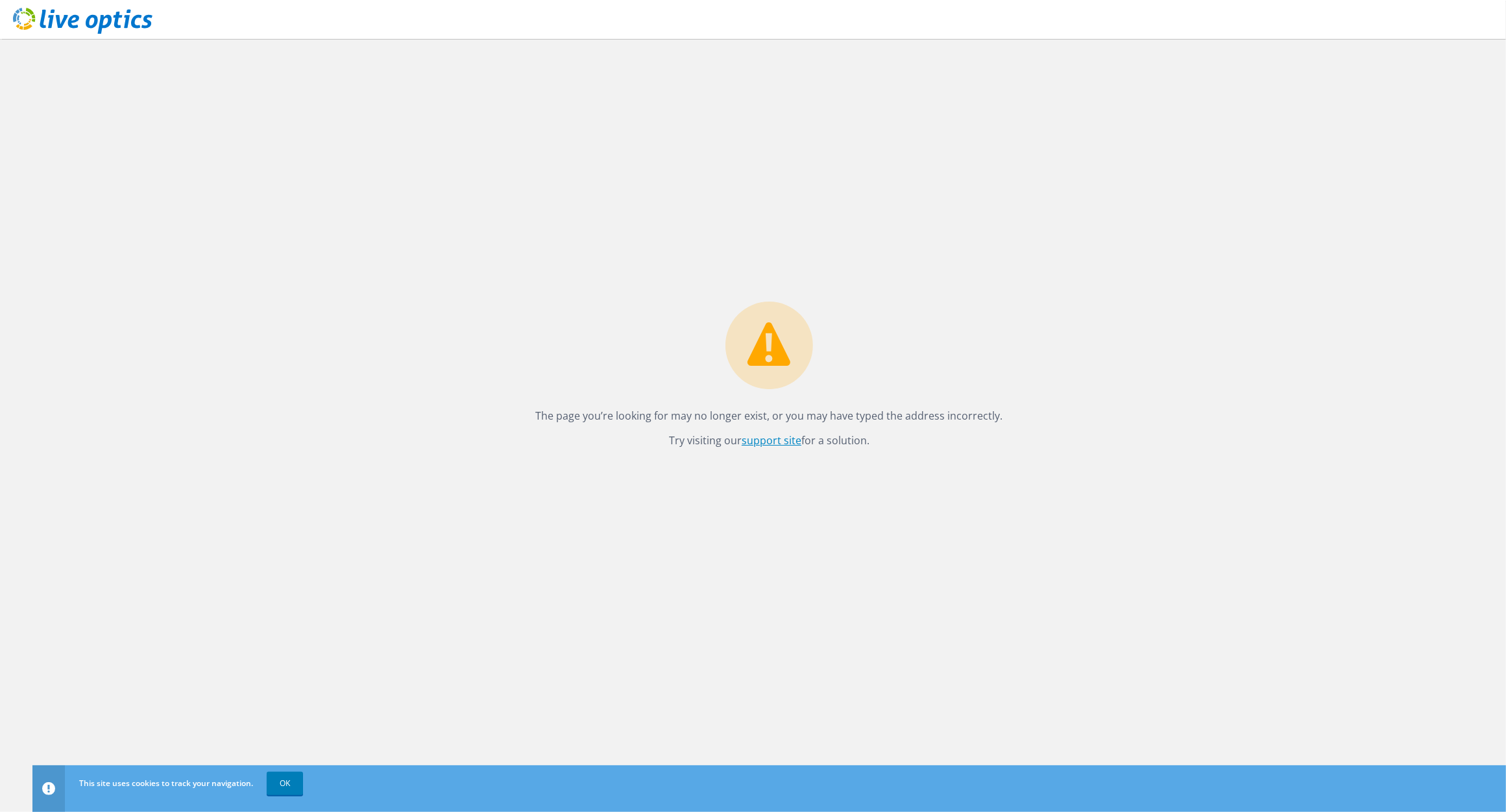
click at [774, 441] on link "support site" at bounding box center [771, 440] width 59 height 14
